Goal: Information Seeking & Learning: Find contact information

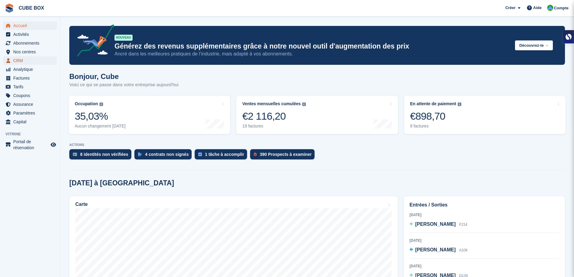
click at [25, 59] on span "CRM" at bounding box center [31, 60] width 36 height 8
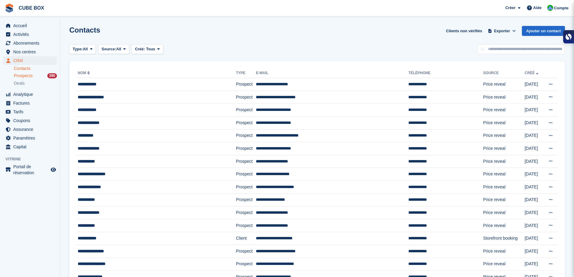
click at [25, 75] on span "Prospects" at bounding box center [23, 76] width 19 height 6
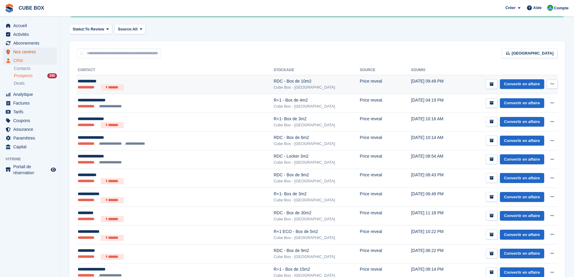
scroll to position [90, 0]
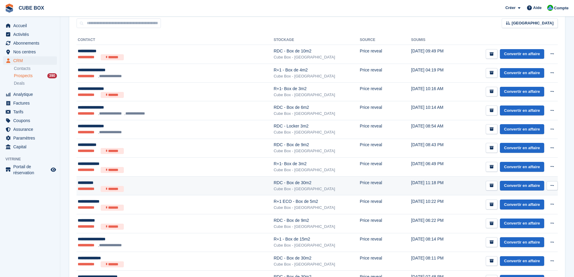
click at [139, 186] on ul "**********" at bounding box center [148, 189] width 140 height 6
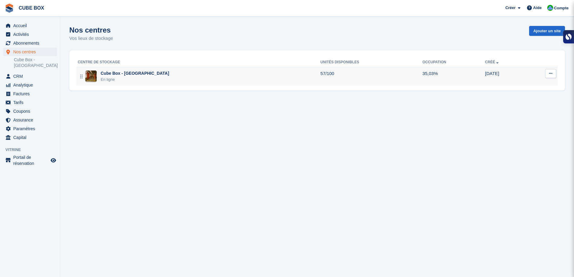
click at [139, 74] on div "Cube Box - [GEOGRAPHIC_DATA]" at bounding box center [135, 73] width 68 height 6
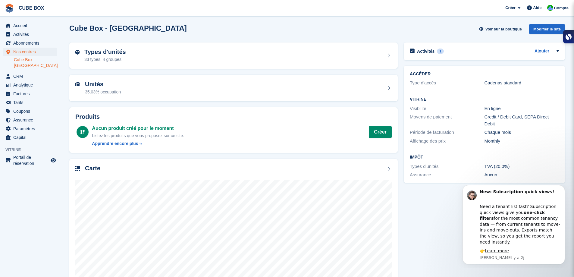
scroll to position [32, 0]
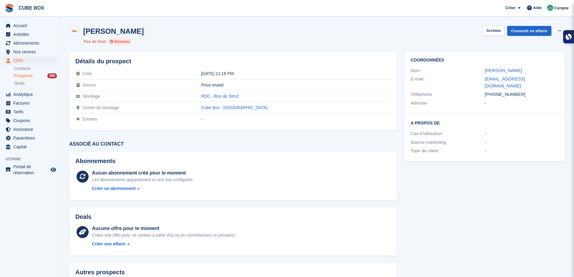
click at [71, 28] on link at bounding box center [74, 31] width 10 height 10
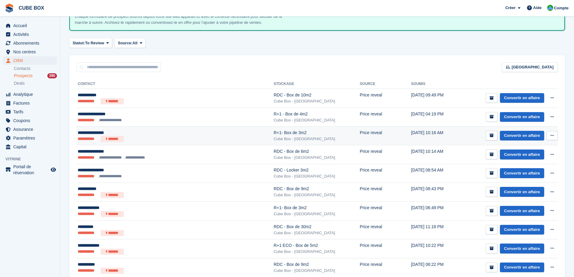
scroll to position [60, 0]
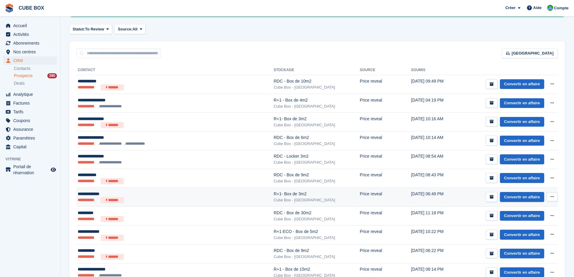
click at [147, 199] on ul "**********" at bounding box center [148, 200] width 140 height 6
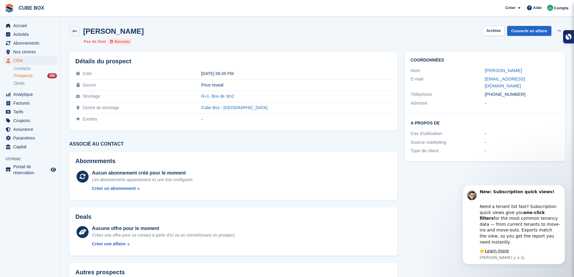
drag, startPoint x: 521, startPoint y: 72, endPoint x: 480, endPoint y: 73, distance: 41.0
click at [480, 73] on div "Nom Tony Caregnato" at bounding box center [485, 70] width 148 height 9
copy div "Tony Caregnato"
drag, startPoint x: 517, startPoint y: 88, endPoint x: 481, endPoint y: 90, distance: 36.5
click at [481, 90] on div "Téléphone +33625958144" at bounding box center [485, 94] width 148 height 9
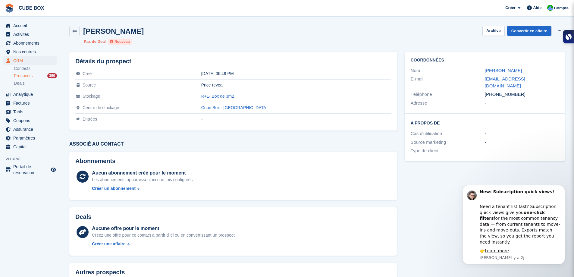
copy div "Téléphone +33625958144"
drag, startPoint x: 541, startPoint y: 78, endPoint x: 482, endPoint y: 80, distance: 59.4
click at [482, 80] on div "E-mail tonycaregnato@gmail.com" at bounding box center [485, 82] width 148 height 15
copy div "tonycaregnato@gmail.com"
drag, startPoint x: 273, startPoint y: 93, endPoint x: 223, endPoint y: 97, distance: 50.0
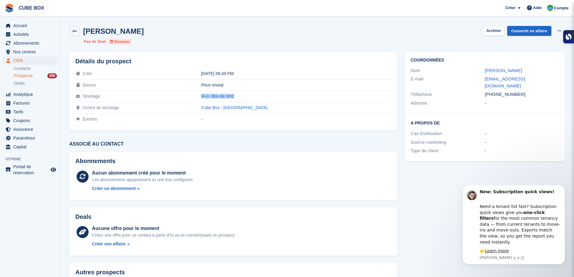
click at [223, 97] on tr "Stockage R+1- Box de 3m2" at bounding box center [233, 96] width 316 height 11
copy tr "R+1- Box de 3m2"
click at [72, 33] on link at bounding box center [74, 31] width 10 height 10
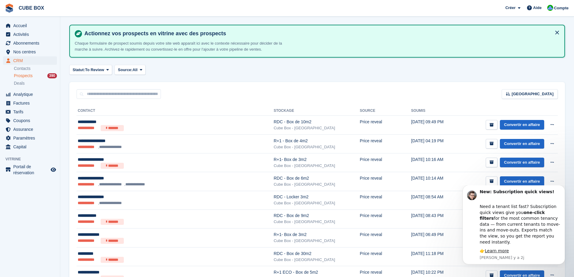
scroll to position [30, 0]
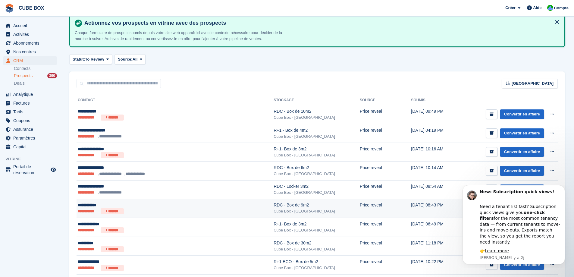
click at [154, 208] on ul "**********" at bounding box center [148, 211] width 140 height 6
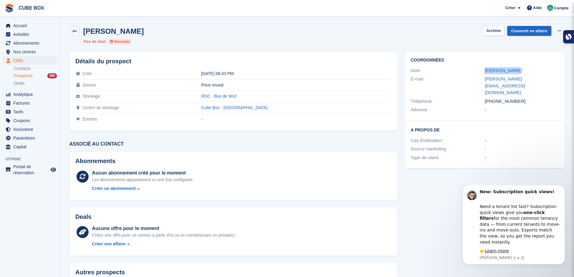
drag, startPoint x: 519, startPoint y: 69, endPoint x: 483, endPoint y: 74, distance: 36.5
click at [483, 74] on div "Nom [PERSON_NAME]" at bounding box center [485, 70] width 148 height 9
copy div "[PERSON_NAME]"
drag, startPoint x: 521, startPoint y: 89, endPoint x: 475, endPoint y: 91, distance: 46.5
click at [475, 97] on div "Téléphone +33775804018" at bounding box center [485, 101] width 148 height 9
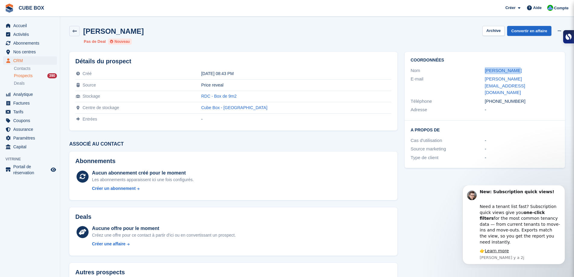
copy div "Téléphone +33775804018"
drag, startPoint x: 544, startPoint y: 78, endPoint x: 481, endPoint y: 80, distance: 62.7
click at [481, 80] on div "E-mail bryan.leglay@icloud.com" at bounding box center [485, 86] width 148 height 22
drag, startPoint x: 267, startPoint y: 98, endPoint x: 223, endPoint y: 97, distance: 43.7
click at [223, 97] on tr "Stockage RDC - Box de 9m2" at bounding box center [233, 96] width 316 height 11
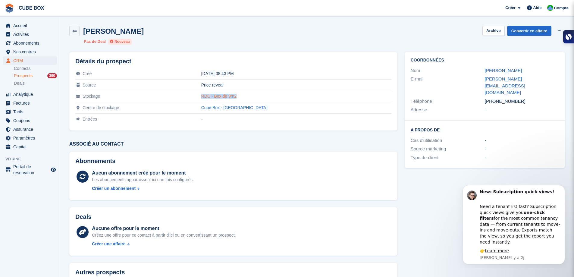
copy tr "RDC - Box de 9m2"
click at [77, 32] on icon at bounding box center [74, 31] width 5 height 5
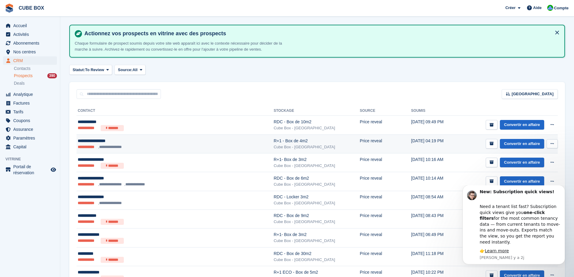
scroll to position [30, 0]
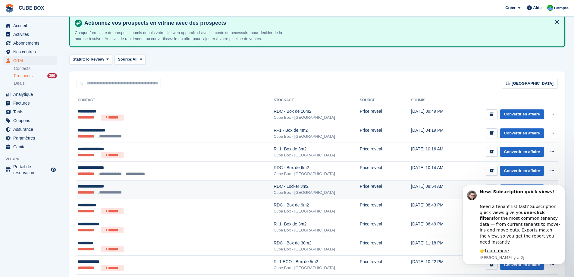
click at [213, 192] on ul "**********" at bounding box center [148, 193] width 140 height 6
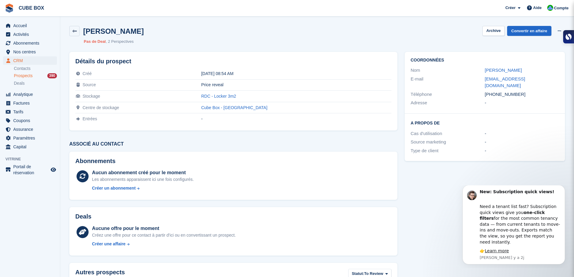
drag, startPoint x: 531, startPoint y: 68, endPoint x: 479, endPoint y: 70, distance: 52.8
click at [479, 70] on div "Nom [PERSON_NAME]" at bounding box center [485, 70] width 148 height 9
copy div "[PERSON_NAME]"
drag, startPoint x: 519, startPoint y: 90, endPoint x: 482, endPoint y: 89, distance: 37.1
click at [482, 90] on div "Téléphone [PHONE_NUMBER]" at bounding box center [485, 94] width 148 height 9
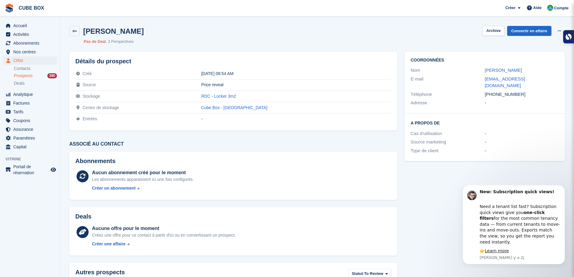
copy div "Téléphone [PHONE_NUMBER]"
drag, startPoint x: 531, startPoint y: 78, endPoint x: 482, endPoint y: 82, distance: 49.3
click at [482, 82] on div "E-mail [EMAIL_ADDRESS][DOMAIN_NAME]" at bounding box center [485, 82] width 148 height 15
copy div "[EMAIL_ADDRESS][DOMAIN_NAME]"
drag, startPoint x: 284, startPoint y: 97, endPoint x: 226, endPoint y: 99, distance: 57.6
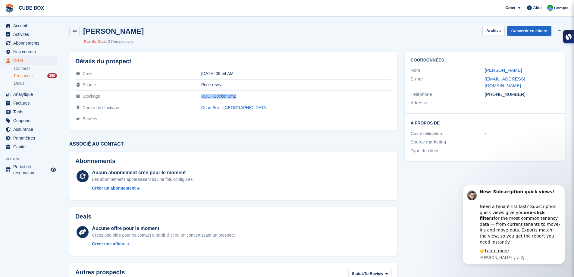
click at [226, 99] on tr "Stockage RDC - Locker 3m2" at bounding box center [233, 96] width 316 height 11
copy tr "RDC - Locker 3m2"
click at [74, 31] on icon at bounding box center [74, 31] width 5 height 5
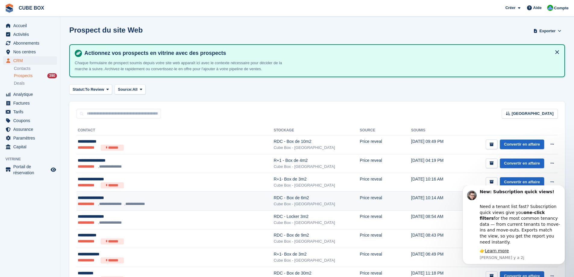
click at [207, 198] on div "**********" at bounding box center [148, 198] width 140 height 6
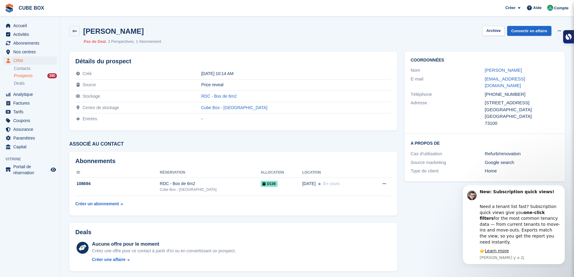
drag, startPoint x: 530, startPoint y: 71, endPoint x: 480, endPoint y: 72, distance: 49.5
click at [480, 72] on div "Nom Jean-Bernard Para" at bounding box center [485, 70] width 148 height 9
copy div "Jean-Bernard Para"
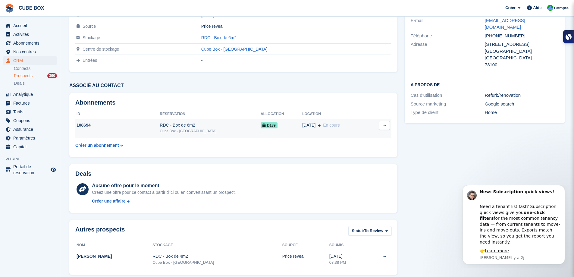
scroll to position [65, 0]
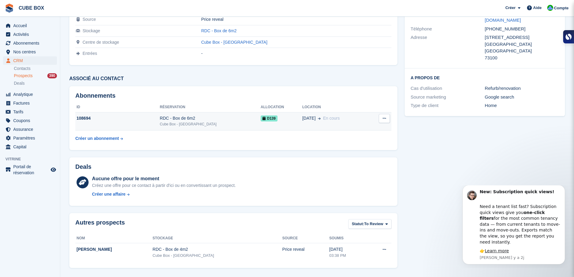
click at [187, 119] on div "RDC - Box de 6m2" at bounding box center [210, 118] width 101 height 6
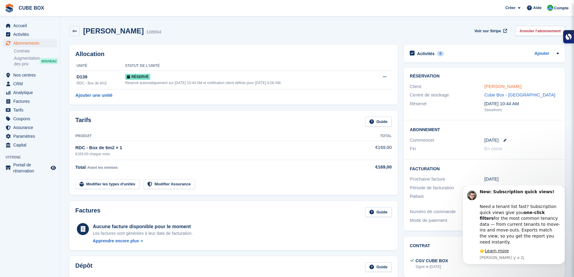
click at [500, 86] on link "Jean-Bernard Para" at bounding box center [503, 86] width 37 height 5
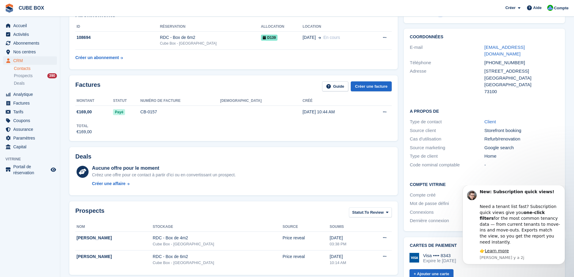
scroll to position [30, 0]
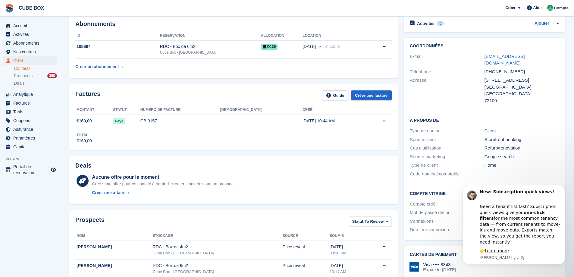
drag, startPoint x: 517, startPoint y: 66, endPoint x: 484, endPoint y: 68, distance: 32.9
click at [484, 68] on div "Téléphone +33663527150" at bounding box center [484, 72] width 149 height 9
copy div "Téléphone +33663527150"
drag, startPoint x: 547, startPoint y: 56, endPoint x: 482, endPoint y: 57, distance: 64.2
click at [482, 57] on div "E-mail jeanbernard.para@gmail.com" at bounding box center [484, 59] width 149 height 15
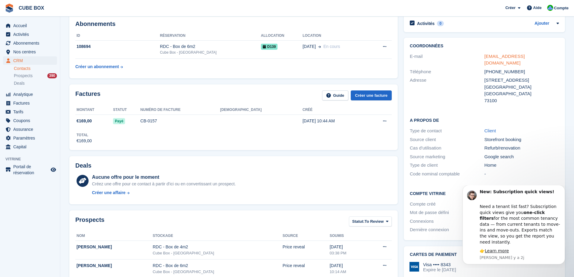
copy div "jeanbernard.para@gmail.com"
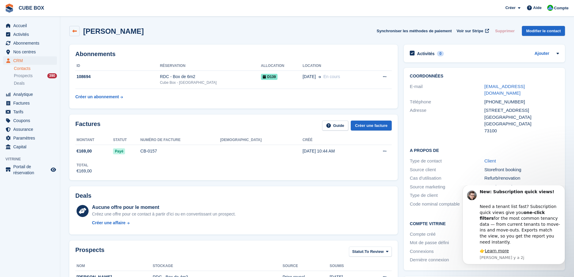
click at [72, 29] on icon at bounding box center [74, 31] width 5 height 5
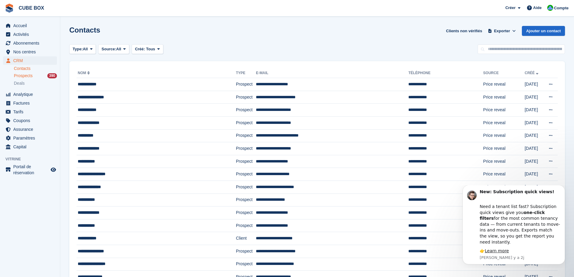
click at [25, 75] on span "Prospects" at bounding box center [23, 76] width 19 height 6
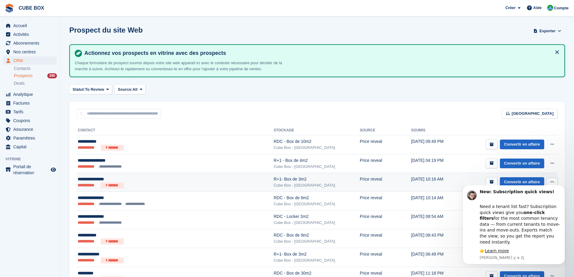
click at [192, 180] on div "**********" at bounding box center [148, 179] width 140 height 6
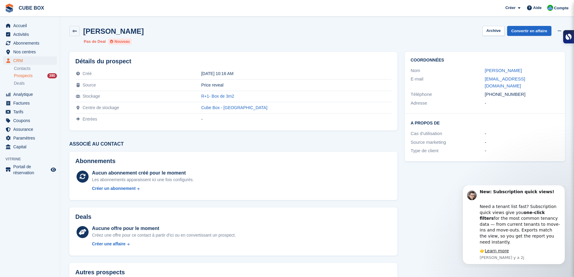
drag, startPoint x: 523, startPoint y: 69, endPoint x: 475, endPoint y: 72, distance: 48.6
click at [475, 72] on div "Nom Françoise Lanfray" at bounding box center [485, 70] width 148 height 9
copy div "Françoise Lanfray"
drag, startPoint x: 526, startPoint y: 88, endPoint x: 485, endPoint y: 88, distance: 41.3
click at [485, 91] on div "+33625036583" at bounding box center [522, 94] width 74 height 7
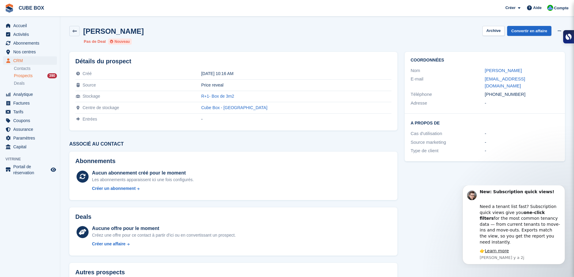
copy div "+33625036583"
drag, startPoint x: 550, startPoint y: 83, endPoint x: 484, endPoint y: 79, distance: 66.5
click at [484, 79] on div "E-mail francoiselanfray@gmail.com" at bounding box center [485, 82] width 148 height 15
copy div "francoiselanfray@gmail.com"
drag, startPoint x: 270, startPoint y: 97, endPoint x: 217, endPoint y: 98, distance: 53.1
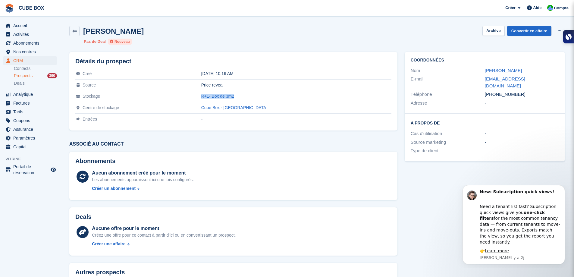
click at [217, 98] on tr "Stockage R+1- Box de 3m2" at bounding box center [233, 96] width 316 height 11
copy tr "R+1- Box de 3m2"
click at [79, 32] on link at bounding box center [74, 31] width 10 height 10
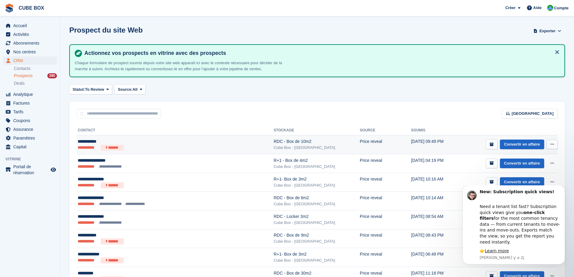
click at [274, 145] on div "Cube Box - [GEOGRAPHIC_DATA]" at bounding box center [317, 148] width 86 height 6
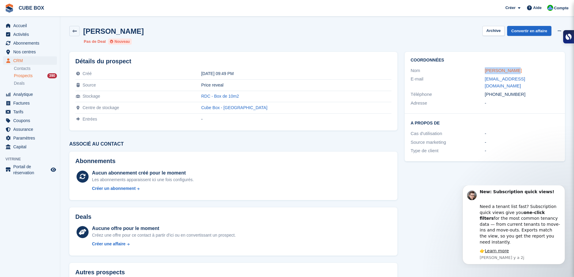
drag, startPoint x: 524, startPoint y: 71, endPoint x: 485, endPoint y: 72, distance: 38.3
click at [485, 72] on div "[PERSON_NAME]" at bounding box center [522, 70] width 74 height 7
copy link "[PERSON_NAME]"
drag, startPoint x: 524, startPoint y: 90, endPoint x: 481, endPoint y: 91, distance: 42.8
click at [481, 91] on div "Téléphone [PHONE_NUMBER]" at bounding box center [485, 94] width 148 height 9
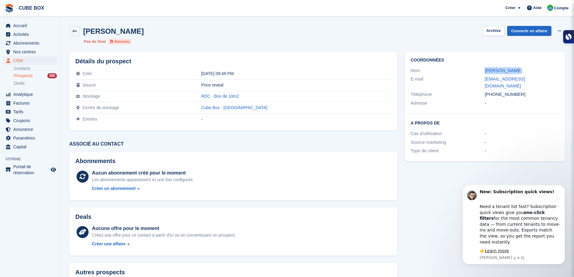
copy div "Téléphone [PHONE_NUMBER]"
drag, startPoint x: 544, startPoint y: 80, endPoint x: 477, endPoint y: 78, distance: 67.3
click at [477, 78] on div "E-mail [EMAIL_ADDRESS][DOMAIN_NAME]" at bounding box center [485, 82] width 148 height 15
copy div "[EMAIL_ADDRESS][DOMAIN_NAME]"
drag, startPoint x: 276, startPoint y: 100, endPoint x: 225, endPoint y: 98, distance: 51.3
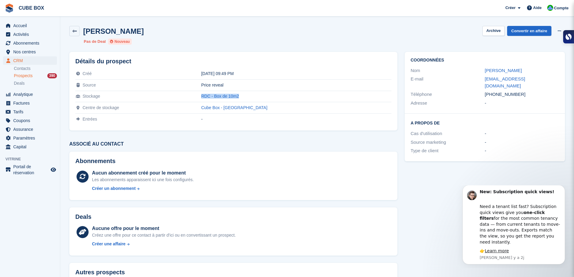
click at [225, 98] on tr "Stockage RDC - Box de 10m2" at bounding box center [233, 96] width 316 height 11
copy tr "RDC - Box de 10m2"
click at [77, 28] on link at bounding box center [74, 31] width 10 height 10
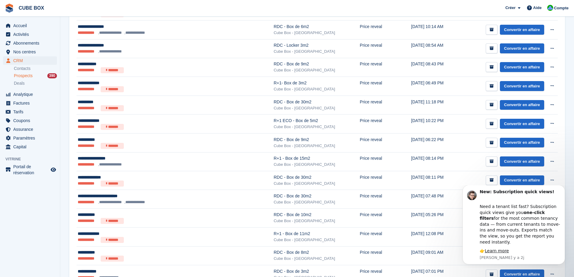
scroll to position [151, 0]
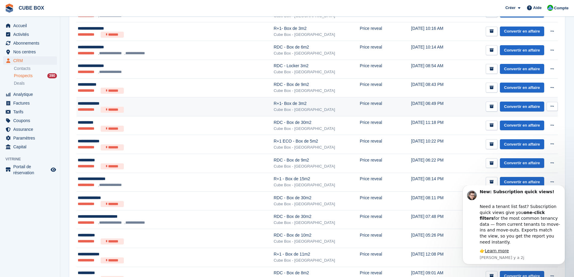
click at [142, 108] on ul "**********" at bounding box center [148, 110] width 140 height 6
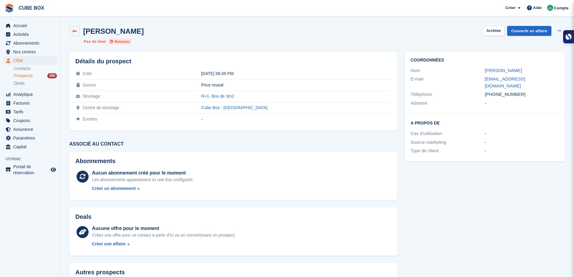
click at [71, 31] on link at bounding box center [74, 31] width 10 height 10
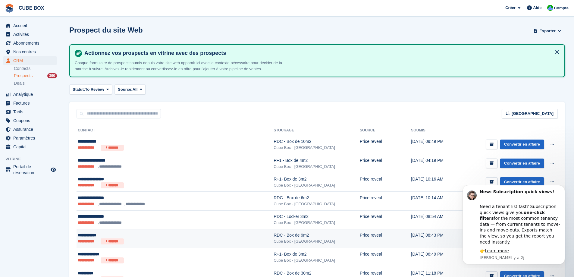
click at [147, 236] on div "**********" at bounding box center [148, 235] width 140 height 6
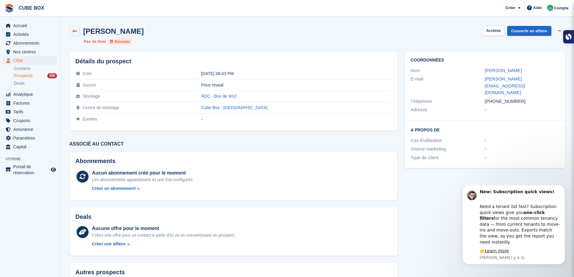
click at [79, 30] on link at bounding box center [74, 31] width 10 height 10
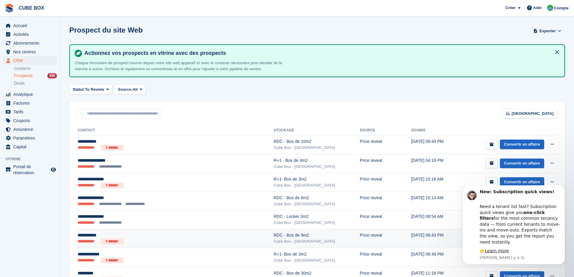
click at [163, 242] on ul "**********" at bounding box center [148, 242] width 140 height 6
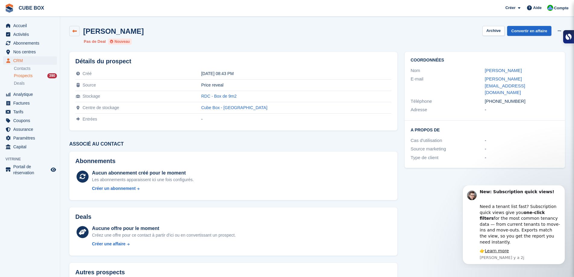
click at [77, 33] on icon at bounding box center [74, 31] width 5 height 5
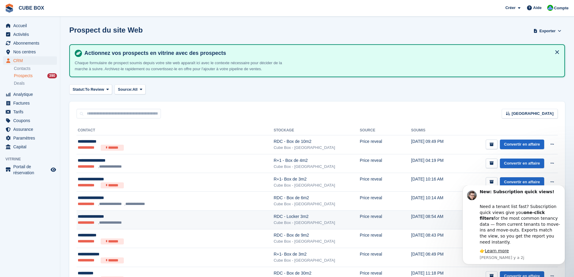
click at [183, 223] on ul "**********" at bounding box center [148, 223] width 140 height 6
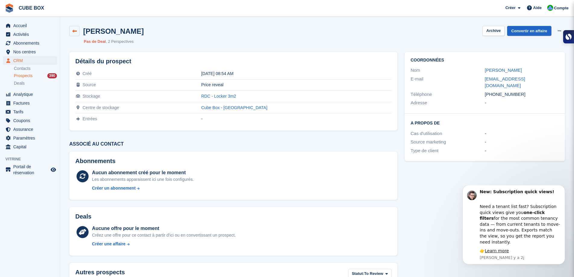
click at [74, 28] on link at bounding box center [74, 31] width 10 height 10
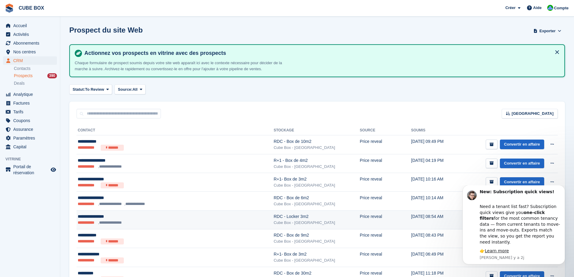
click at [163, 225] on ul "**********" at bounding box center [148, 223] width 140 height 6
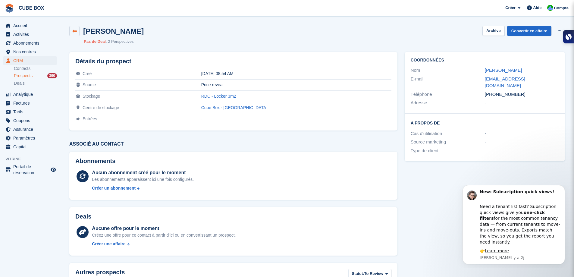
click at [77, 33] on link at bounding box center [74, 31] width 10 height 10
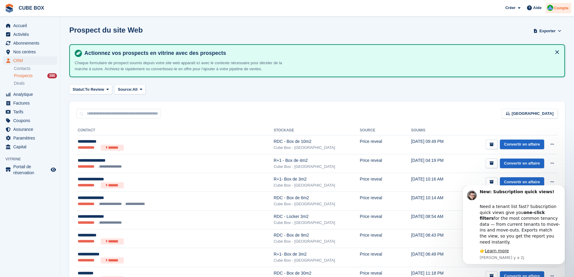
click at [563, 10] on span "Compte" at bounding box center [562, 8] width 14 height 6
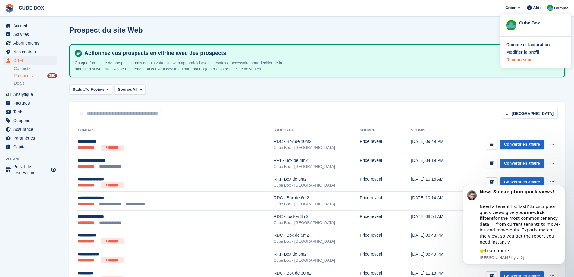
click at [517, 59] on div "Déconnexion" at bounding box center [520, 60] width 27 height 6
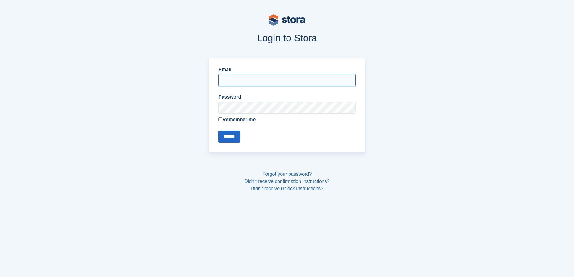
click at [264, 81] on input "Email" at bounding box center [287, 80] width 137 height 12
type input "**********"
click at [230, 139] on input "******" at bounding box center [230, 137] width 22 height 12
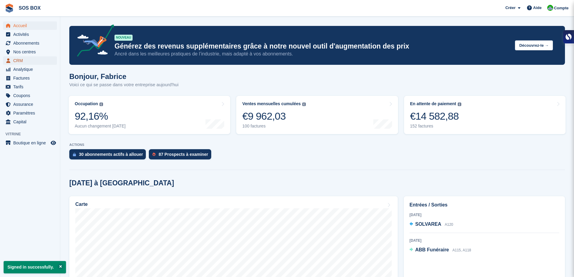
click at [16, 59] on span "CRM" at bounding box center [31, 60] width 36 height 8
